Goal: Transaction & Acquisition: Book appointment/travel/reservation

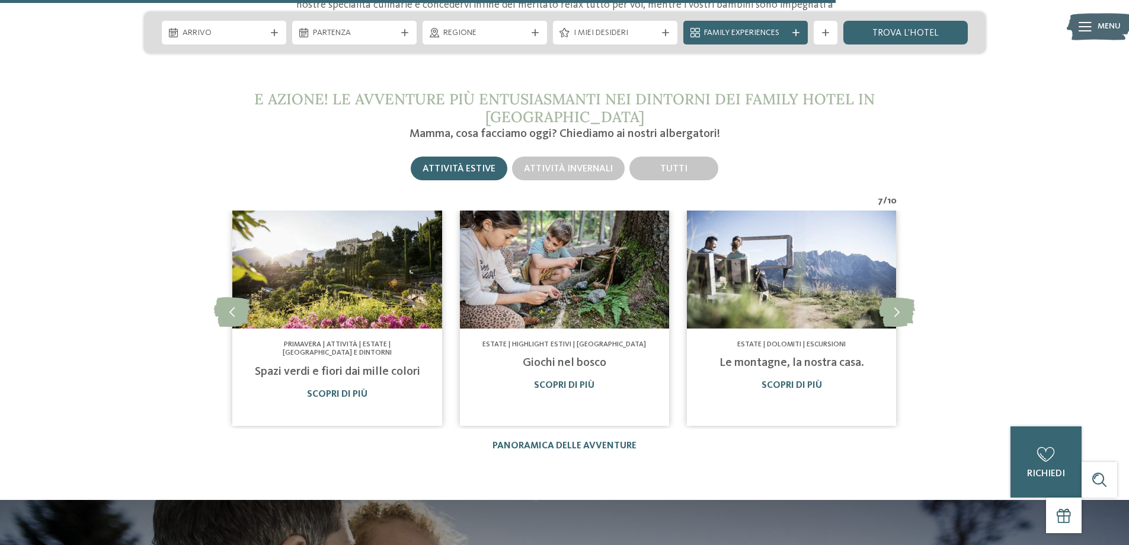
scroll to position [4208, 0]
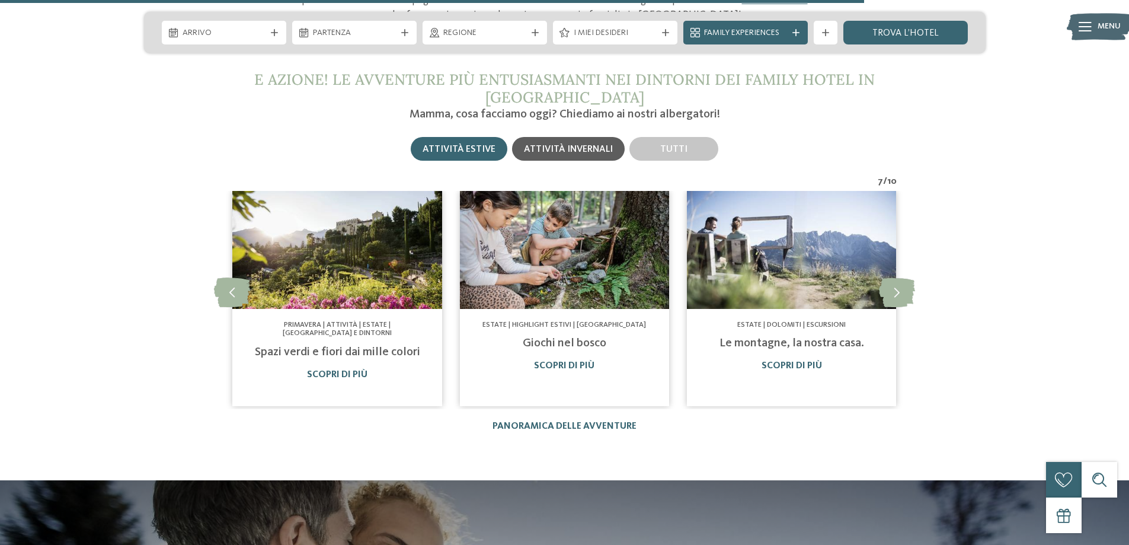
click at [560, 145] on span "Attività invernali" at bounding box center [568, 149] width 89 height 9
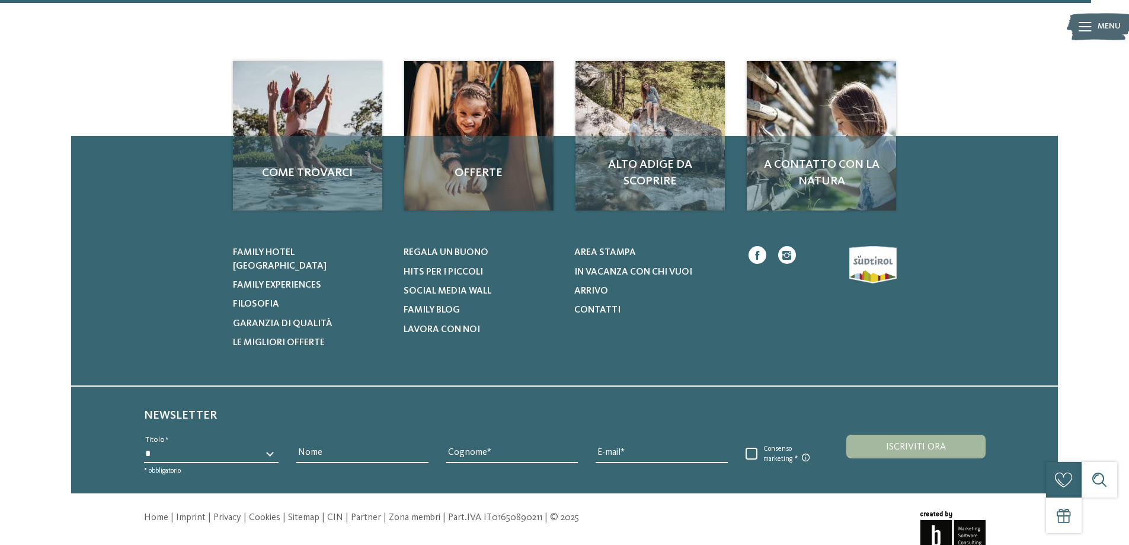
scroll to position [1107, 0]
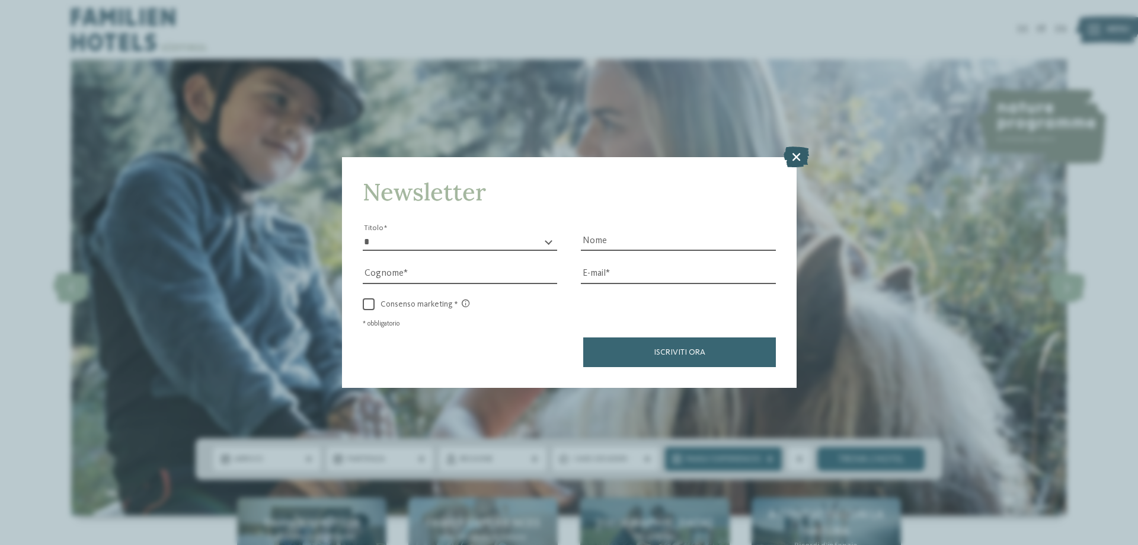
click at [795, 156] on icon at bounding box center [796, 156] width 25 height 21
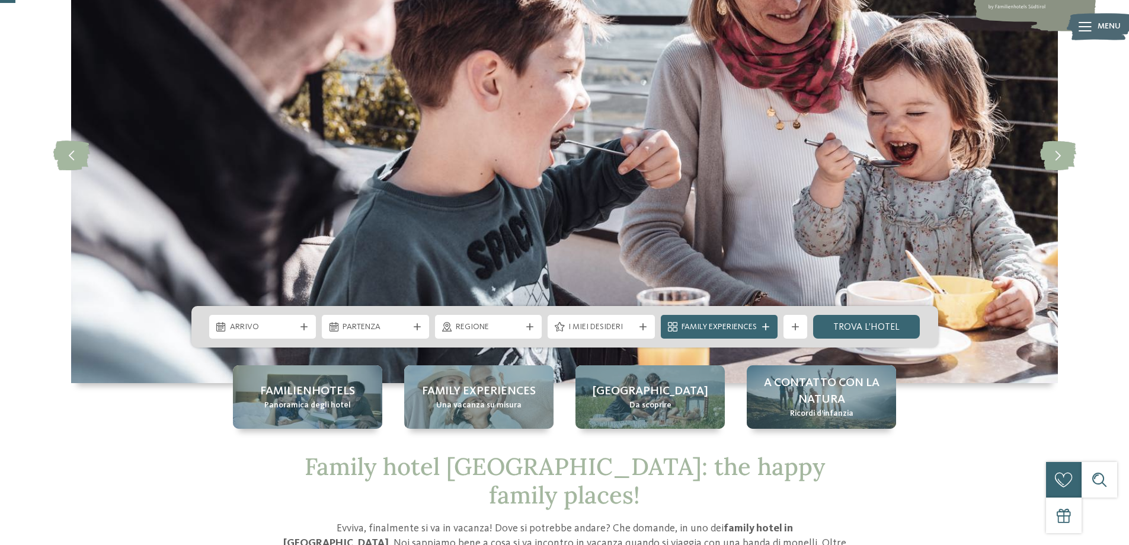
scroll to position [296, 0]
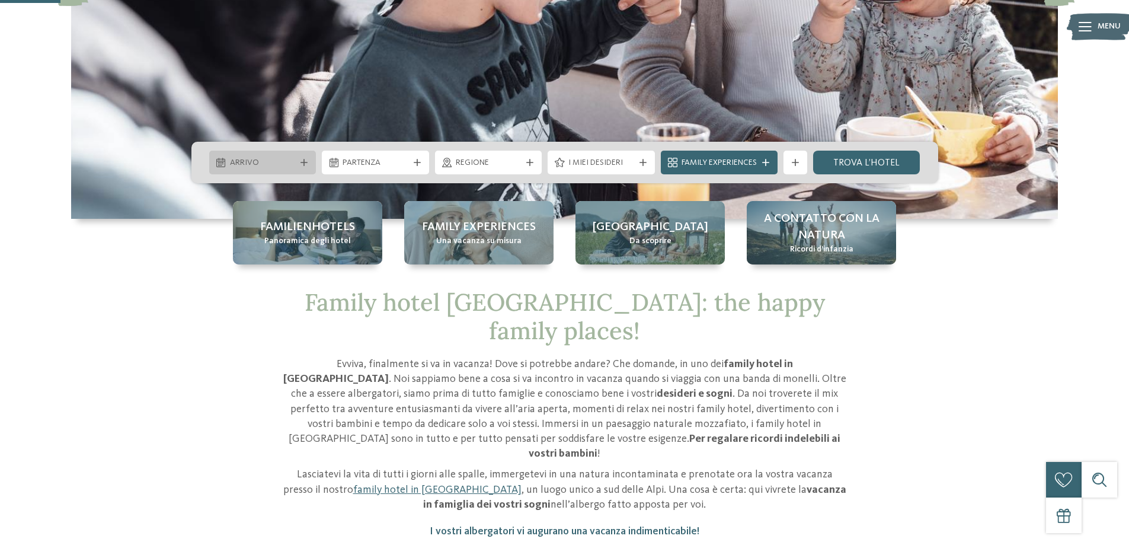
click at [305, 162] on icon at bounding box center [304, 162] width 7 height 7
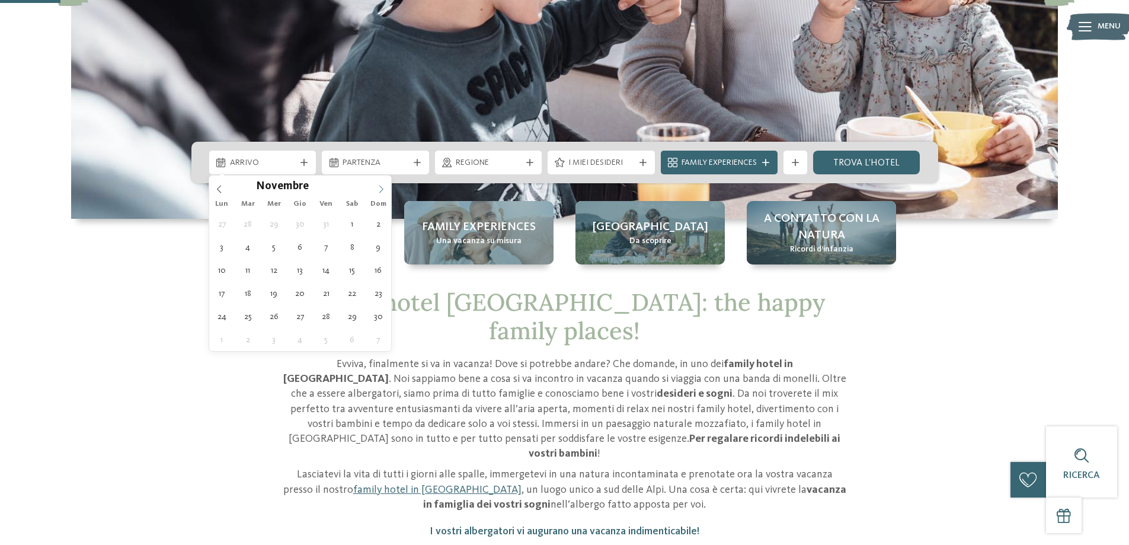
click at [379, 187] on icon at bounding box center [381, 189] width 8 height 8
type div "24.12.2025"
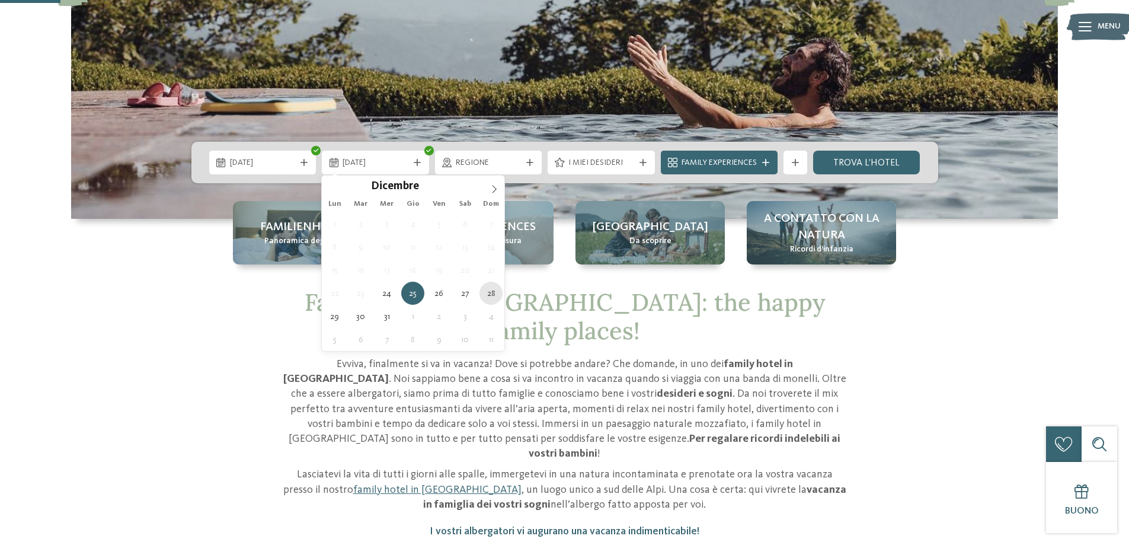
type div "28.12.2025"
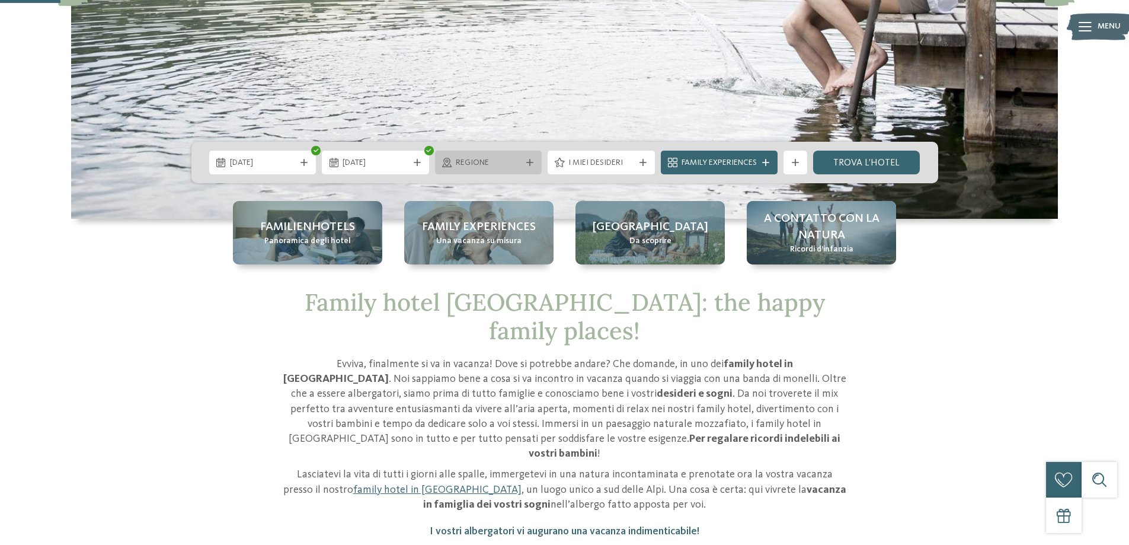
click at [531, 164] on icon at bounding box center [529, 162] width 7 height 7
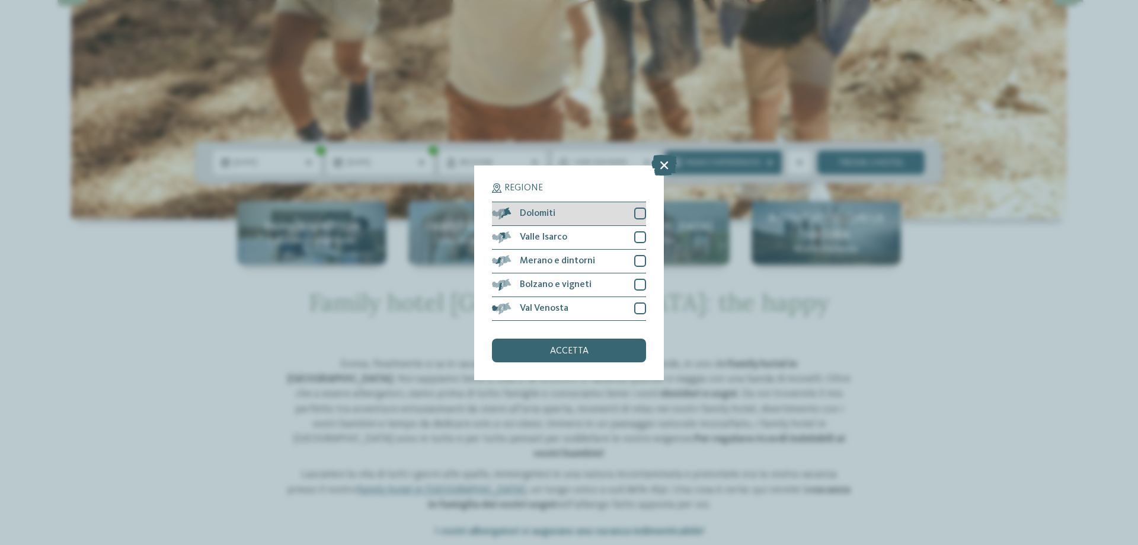
click at [638, 215] on div at bounding box center [640, 213] width 12 height 12
click at [661, 160] on icon at bounding box center [663, 164] width 25 height 21
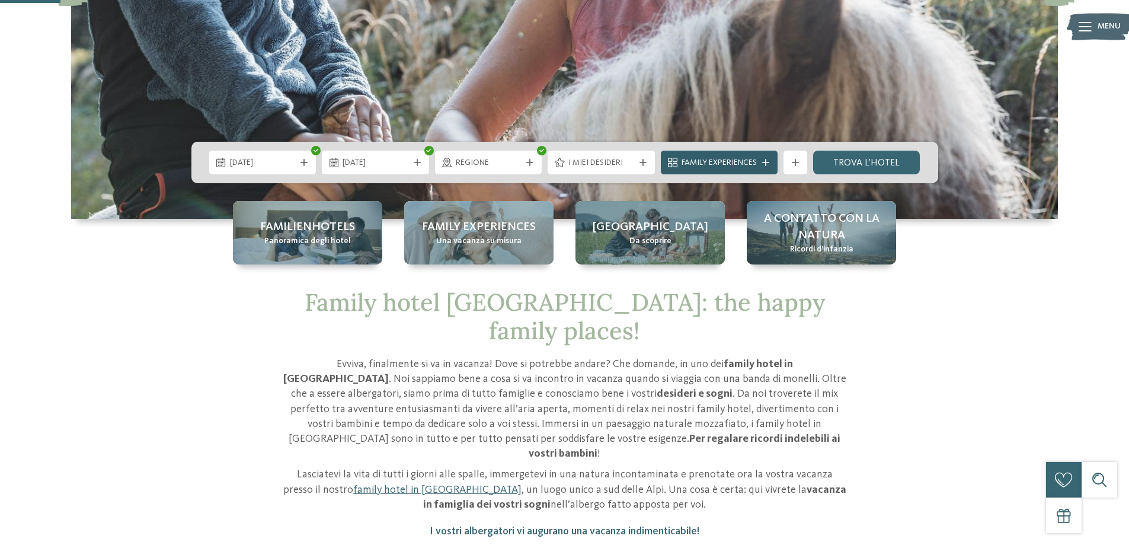
click at [747, 157] on span "Family Experiences" at bounding box center [719, 163] width 75 height 12
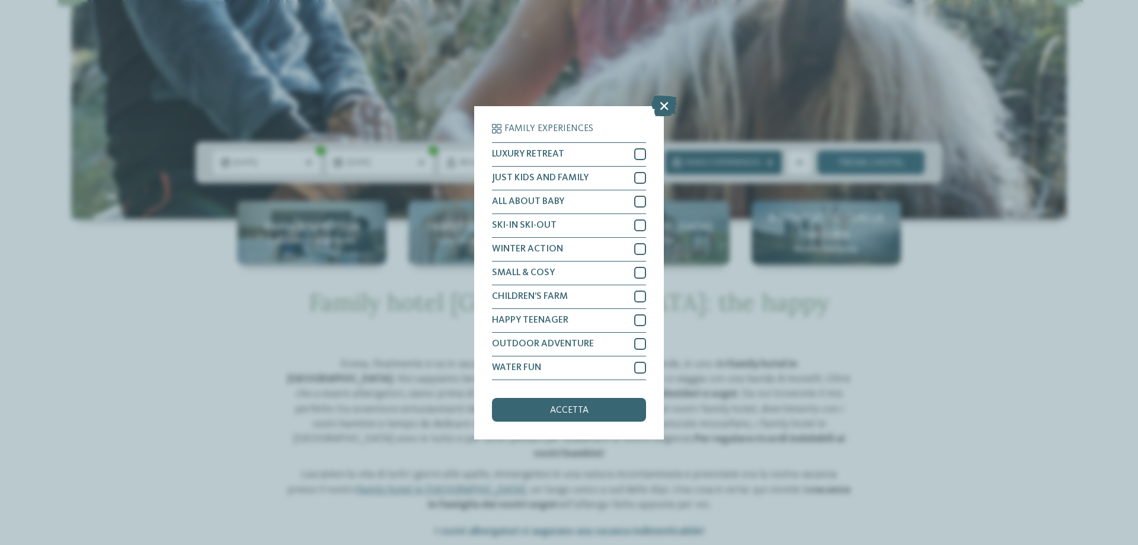
click at [747, 157] on div "Family Experiences LUXURY RETREAT JUST KIDS AND FAMILY" at bounding box center [569, 272] width 1138 height 545
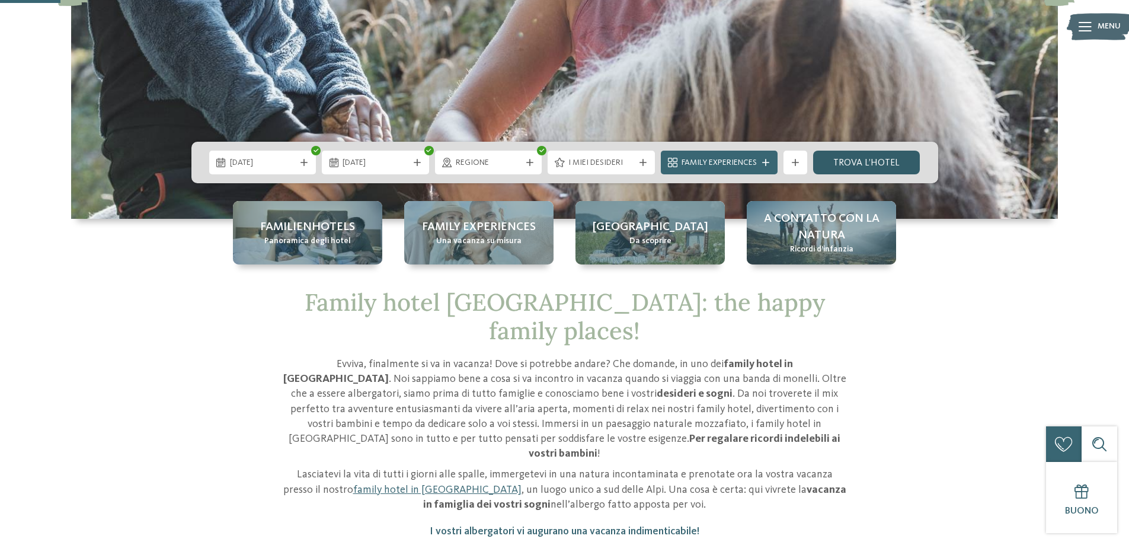
click at [836, 156] on link "trova l’hotel" at bounding box center [866, 163] width 107 height 24
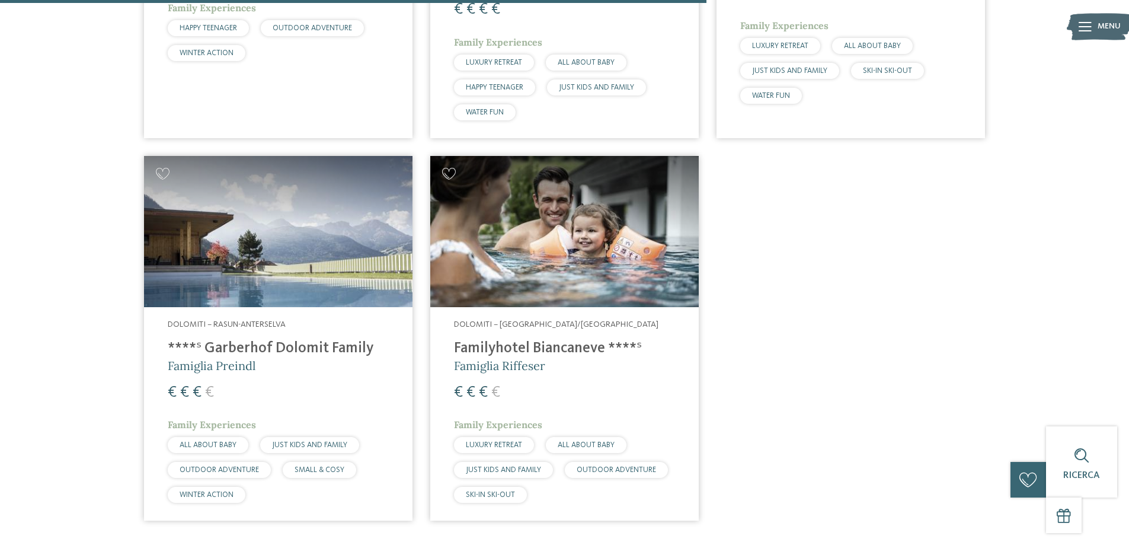
scroll to position [1100, 0]
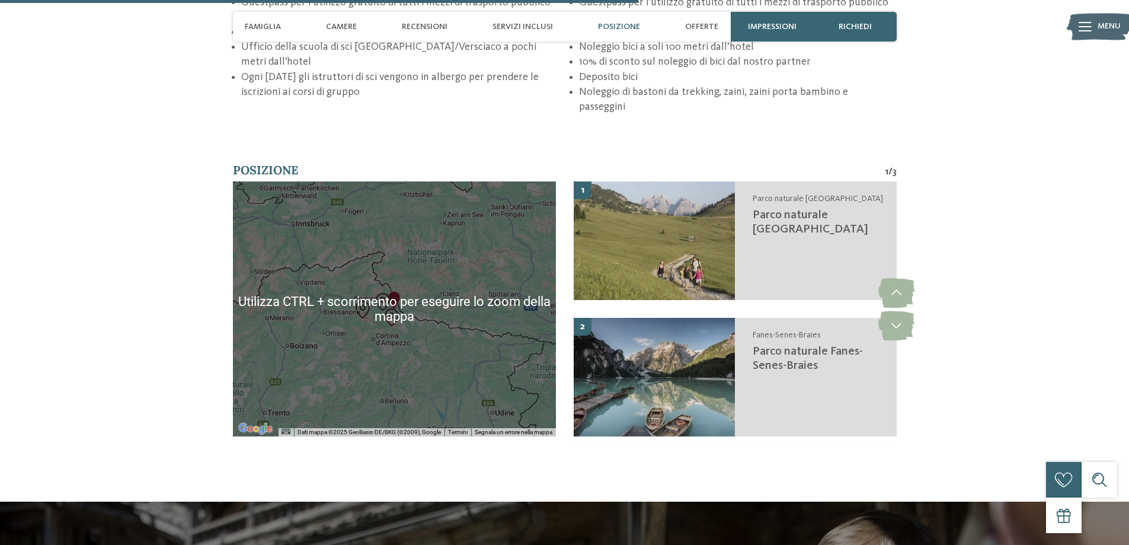
scroll to position [2371, 0]
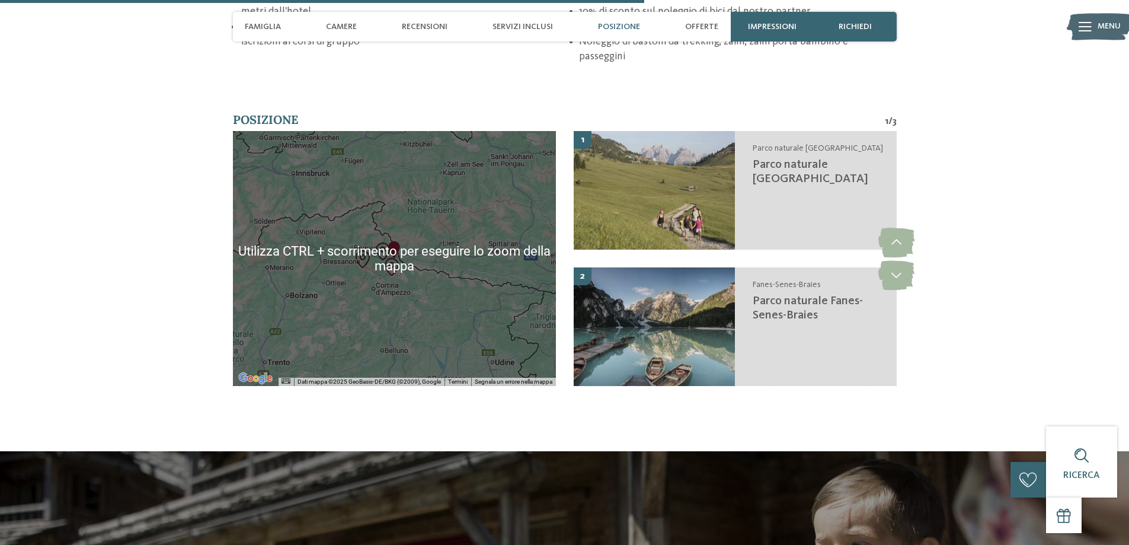
click at [179, 235] on section "Posizione 1 / 3 ← Sposta a sinistra → Sposta a destra ↑ Sposta in alto ↓ Sposta…" at bounding box center [565, 257] width 806 height 292
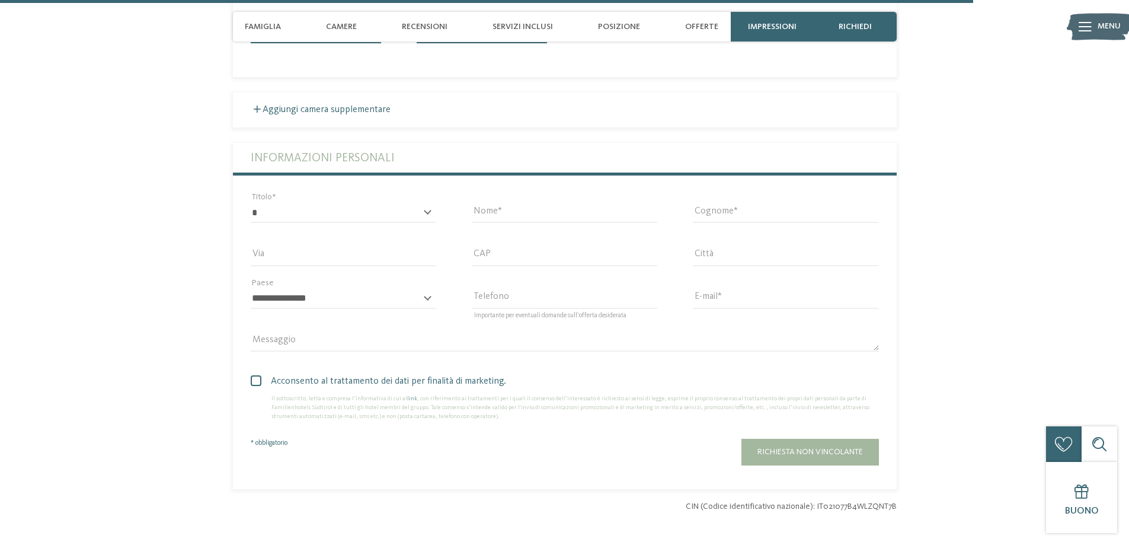
scroll to position [3853, 0]
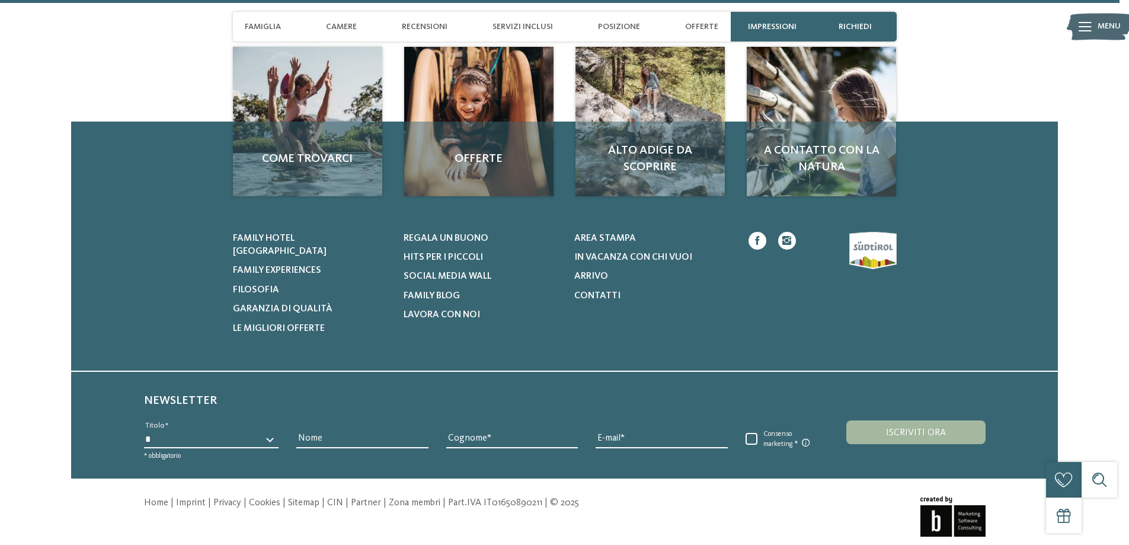
scroll to position [4554, 0]
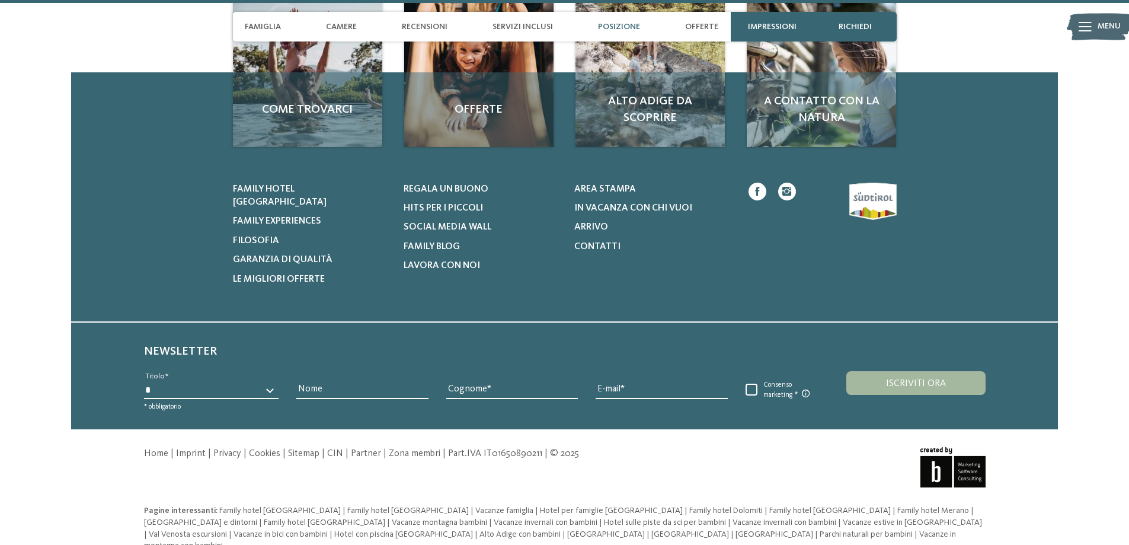
click at [622, 23] on span "Posizione" at bounding box center [619, 27] width 42 height 10
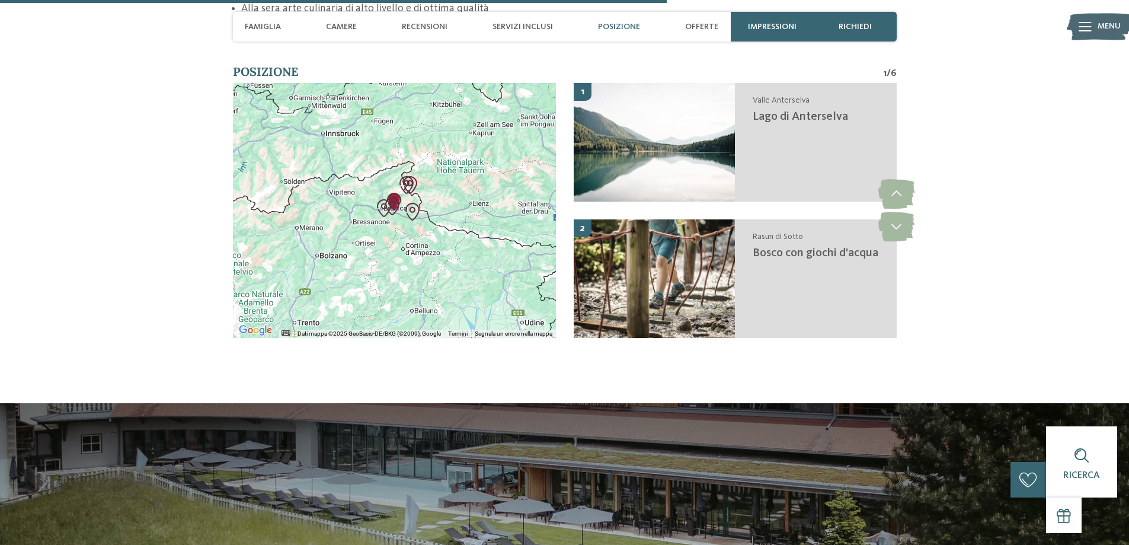
scroll to position [2661, 0]
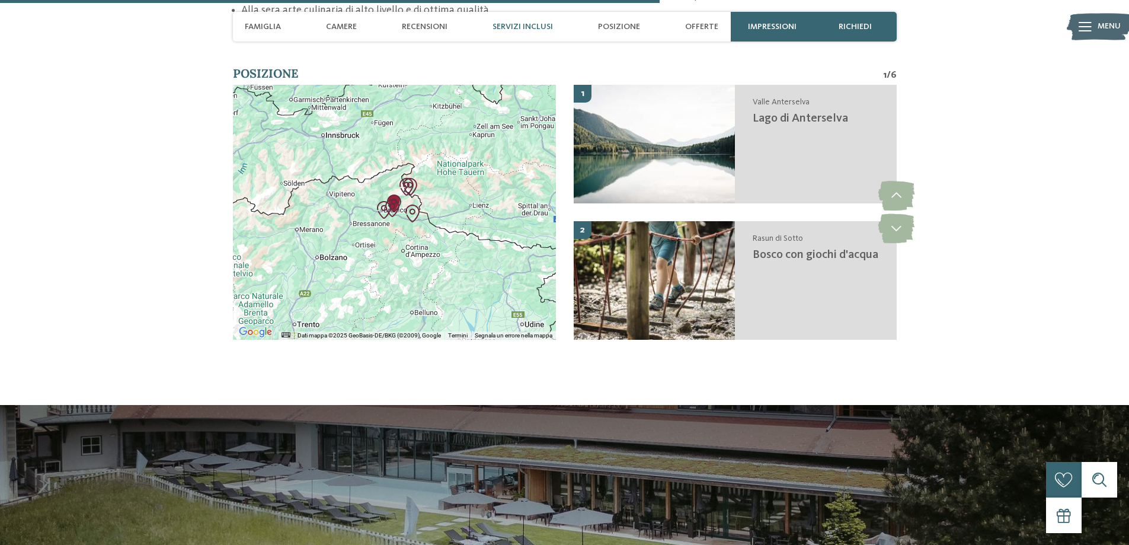
click at [431, 188] on div at bounding box center [394, 212] width 323 height 255
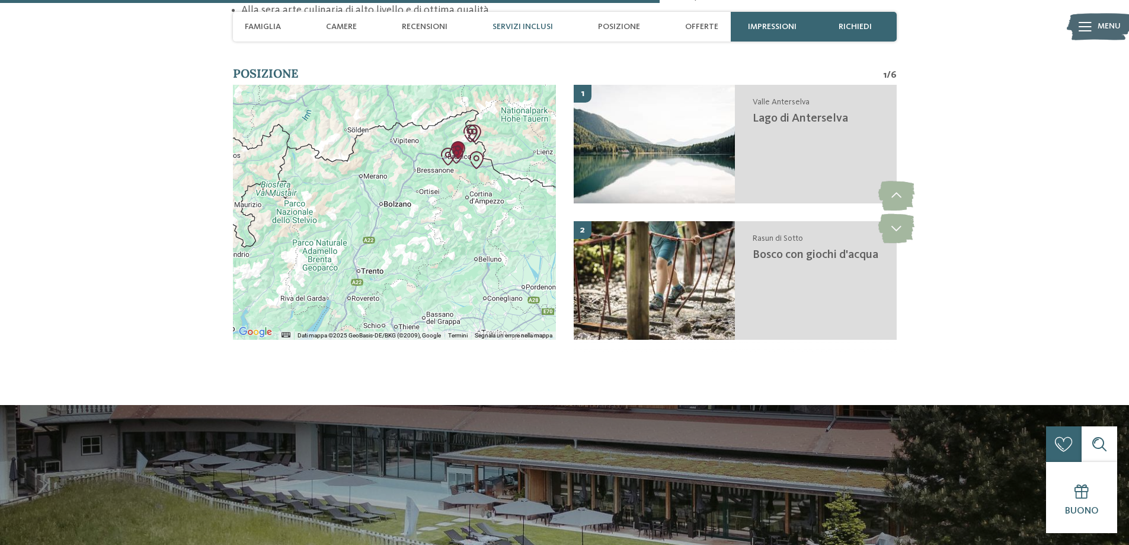
drag, startPoint x: 452, startPoint y: 206, endPoint x: 517, endPoint y: 153, distance: 84.3
click at [517, 153] on div at bounding box center [394, 212] width 323 height 255
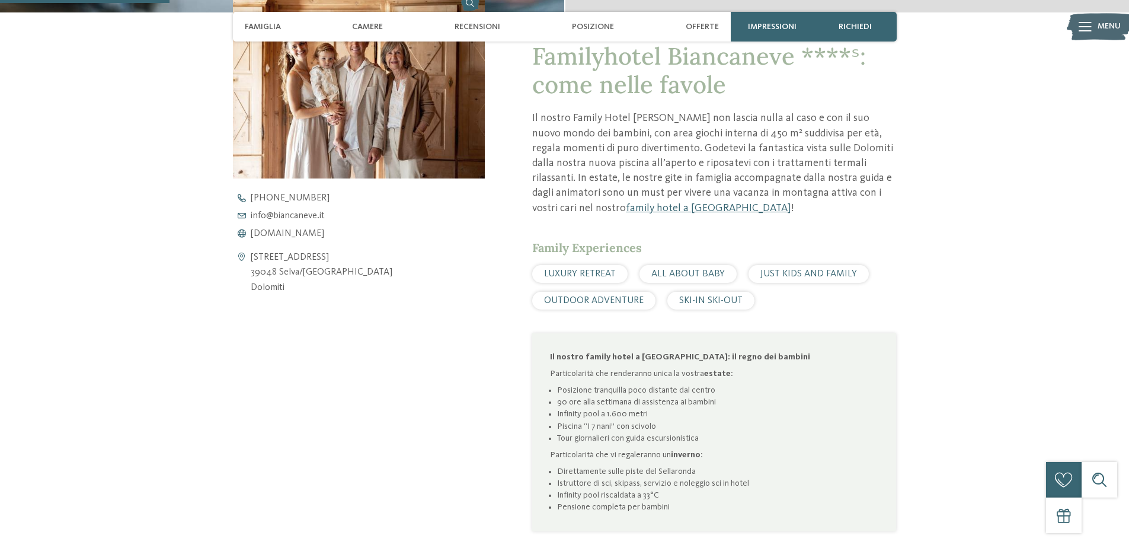
scroll to position [593, 0]
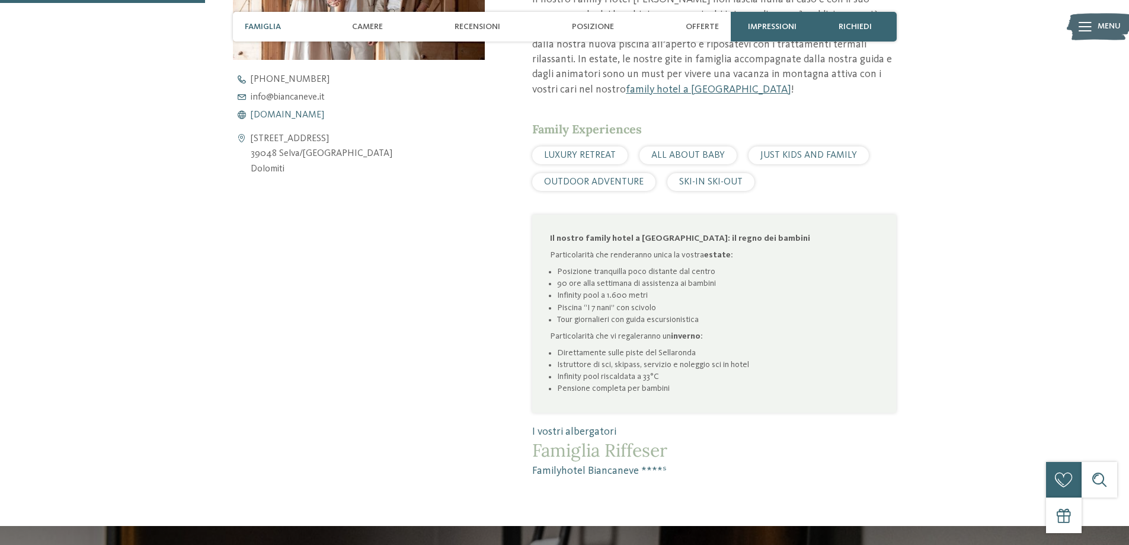
click at [306, 114] on span "[DOMAIN_NAME]" at bounding box center [288, 114] width 74 height 9
